Goal: Information Seeking & Learning: Learn about a topic

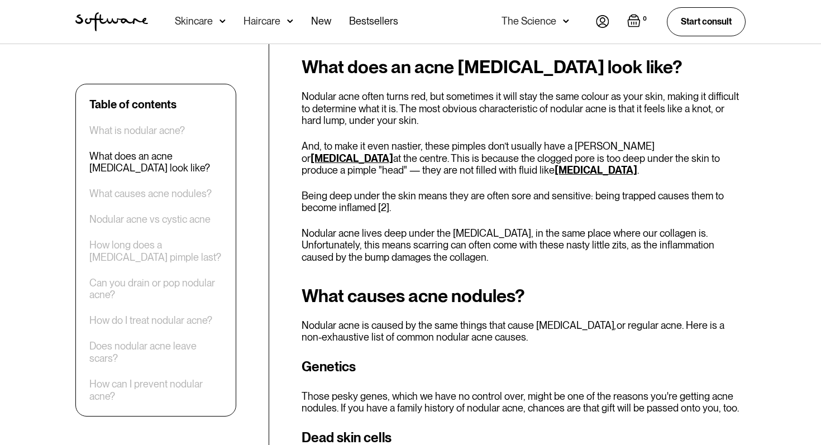
scroll to position [637, 0]
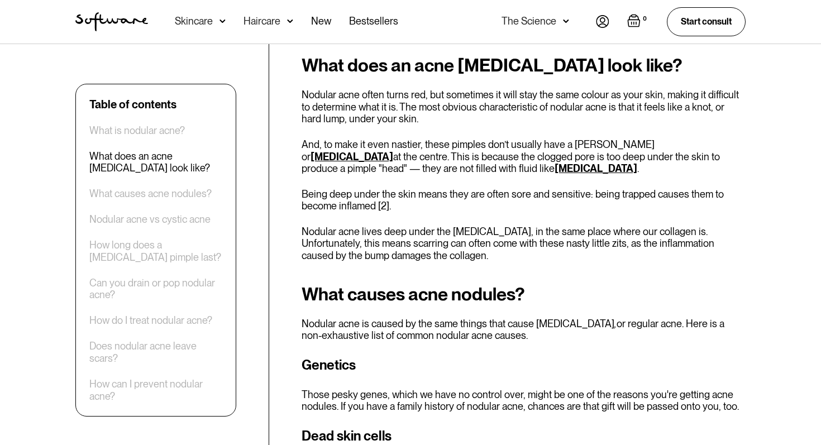
click at [311, 199] on p "Being deep under the skin means they are often sore and sensitive: being trappe…" at bounding box center [524, 200] width 444 height 24
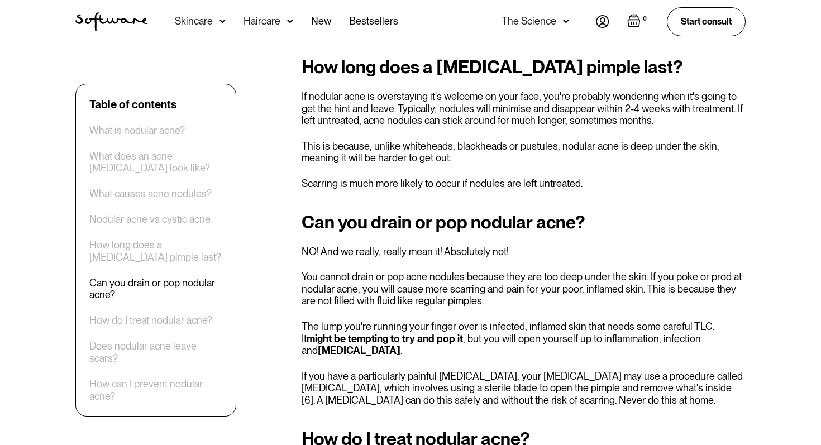
scroll to position [1603, 0]
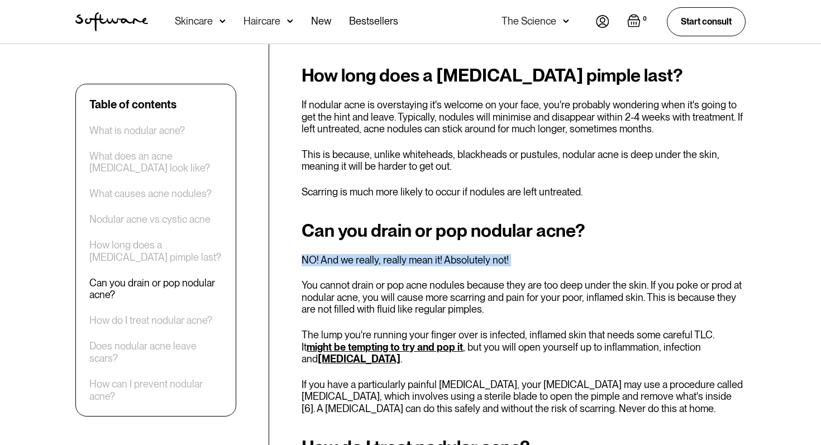
drag, startPoint x: 302, startPoint y: 222, endPoint x: 436, endPoint y: 233, distance: 134.5
click at [436, 233] on div "Can you drain or pop nodular acne? NO! And we really, really mean it! Absolutel…" at bounding box center [524, 318] width 444 height 194
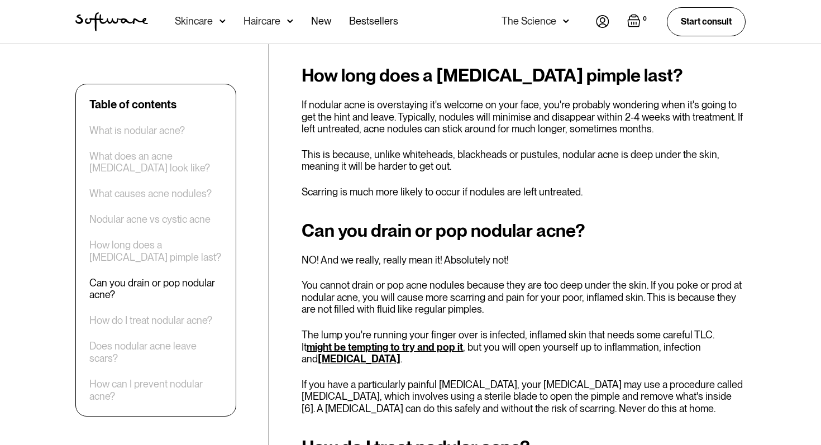
click at [368, 279] on p "You cannot drain or pop acne nodules because they are too deep under the skin. …" at bounding box center [524, 297] width 444 height 36
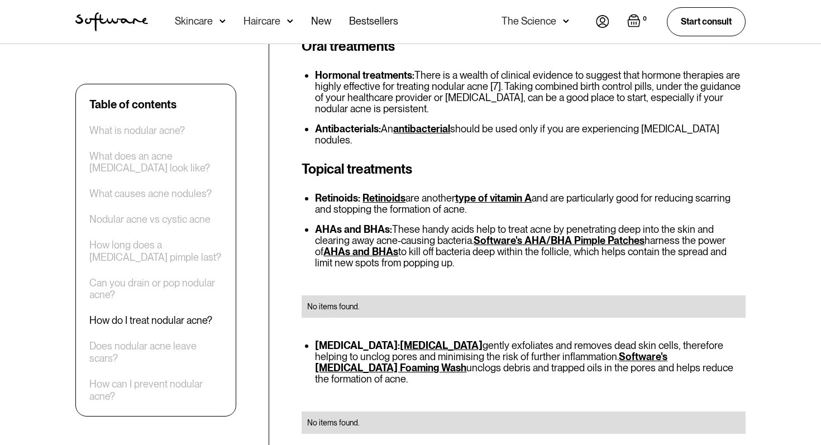
scroll to position [2071, 0]
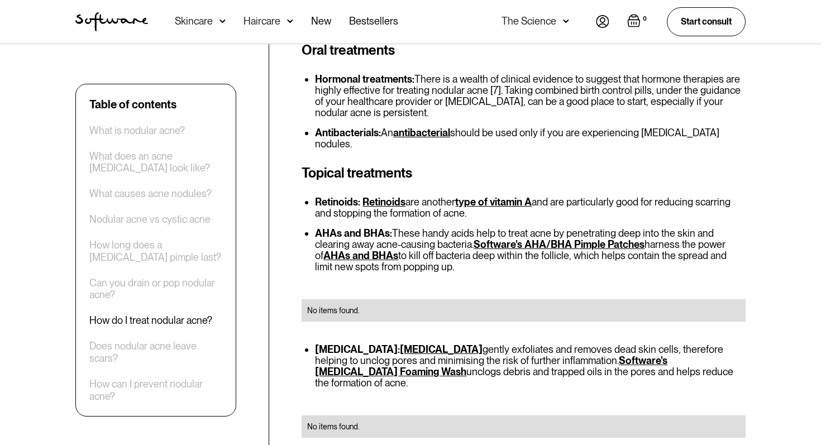
drag, startPoint x: 440, startPoint y: 288, endPoint x: 569, endPoint y: 302, distance: 130.3
click at [569, 344] on li "[MEDICAL_DATA]: [MEDICAL_DATA] gently exfoliates and removes dead skin cells, t…" at bounding box center [530, 366] width 431 height 45
click at [527, 344] on li "[MEDICAL_DATA]: [MEDICAL_DATA] gently exfoliates and removes dead skin cells, t…" at bounding box center [530, 366] width 431 height 45
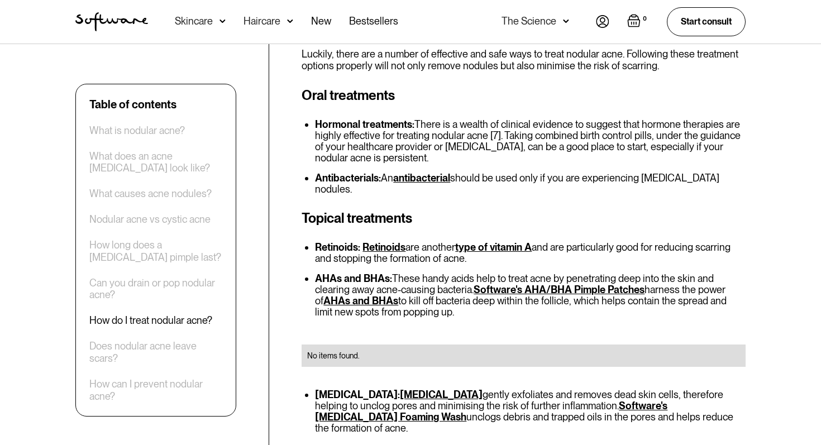
scroll to position [2025, 0]
click at [331, 209] on div "Topical treatments Retinoids: Retinoids are another type of vitamin A and are p…" at bounding box center [524, 353] width 444 height 288
copy strong "Retinoids"
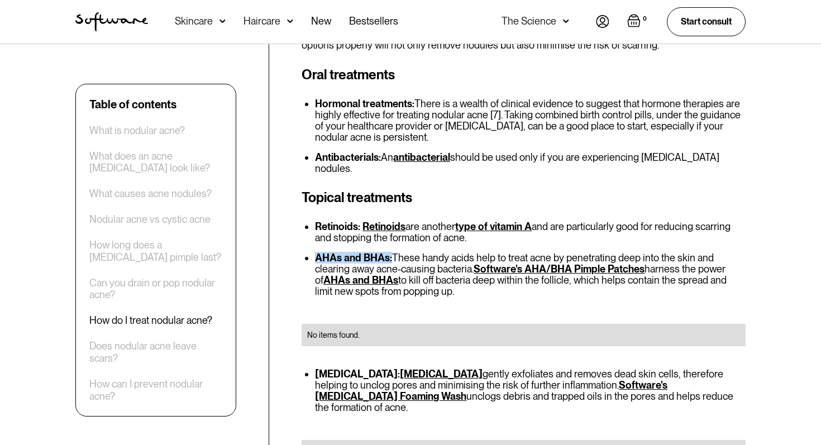
drag, startPoint x: 314, startPoint y: 196, endPoint x: 392, endPoint y: 201, distance: 77.8
click at [392, 221] on ul "Retinoids: Retinoids are another type of vitamin A and are particularly good fo…" at bounding box center [524, 259] width 444 height 76
copy strong "AHAs and BHAs:"
